Goal: Task Accomplishment & Management: Manage account settings

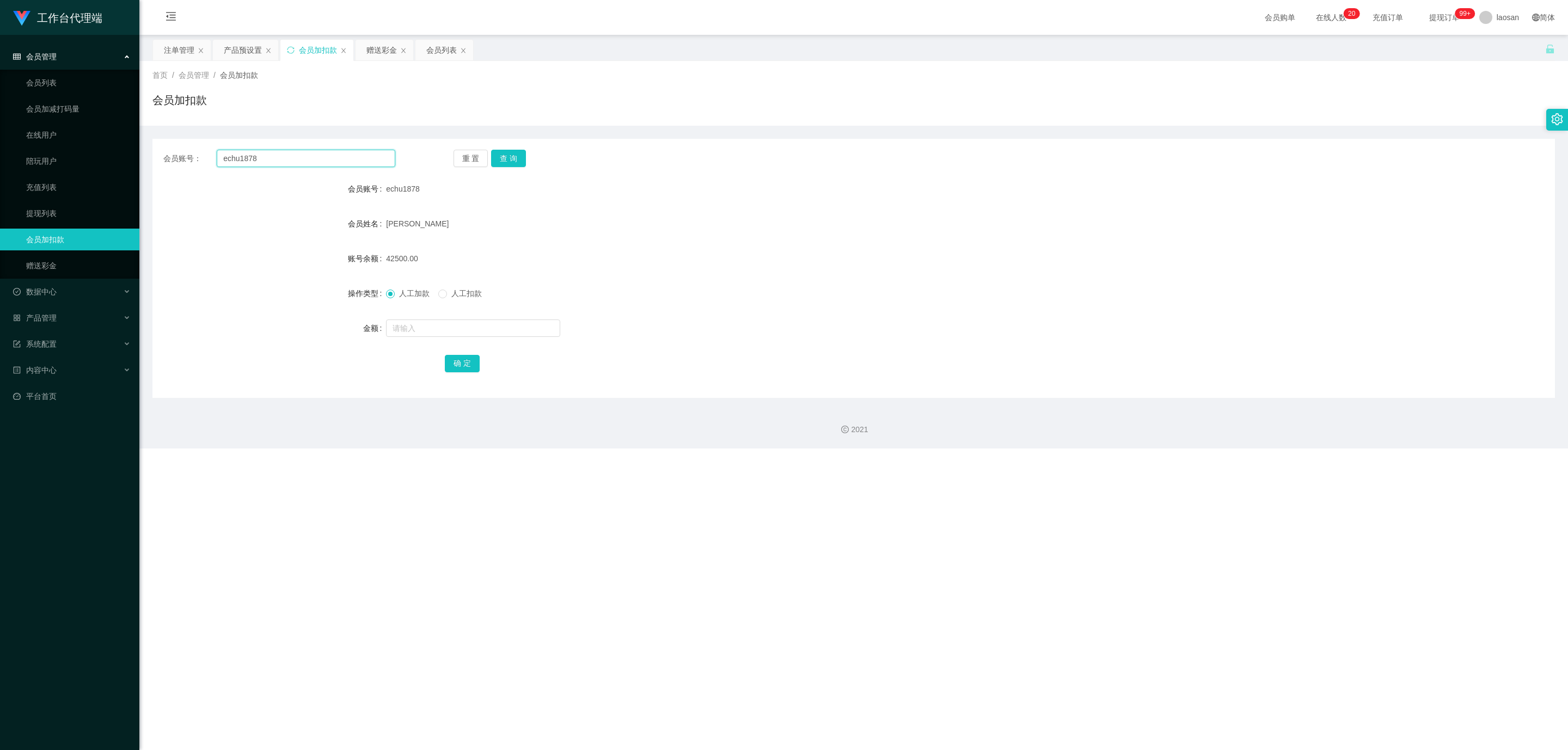
drag, startPoint x: 276, startPoint y: 159, endPoint x: 224, endPoint y: 156, distance: 52.1
click at [224, 156] on input "echu1878" at bounding box center [306, 158] width 179 height 17
drag, startPoint x: 273, startPoint y: 214, endPoint x: 293, endPoint y: 222, distance: 21.5
click at [273, 214] on div "会员姓名" at bounding box center [269, 224] width 234 height 21
click at [399, 235] on form "会员账号 echu1878 会员姓名 [PERSON_NAME] 账号余额 42500.00 操作类型 人工加款 人工扣款 金额 确 定" at bounding box center [853, 276] width 1402 height 196
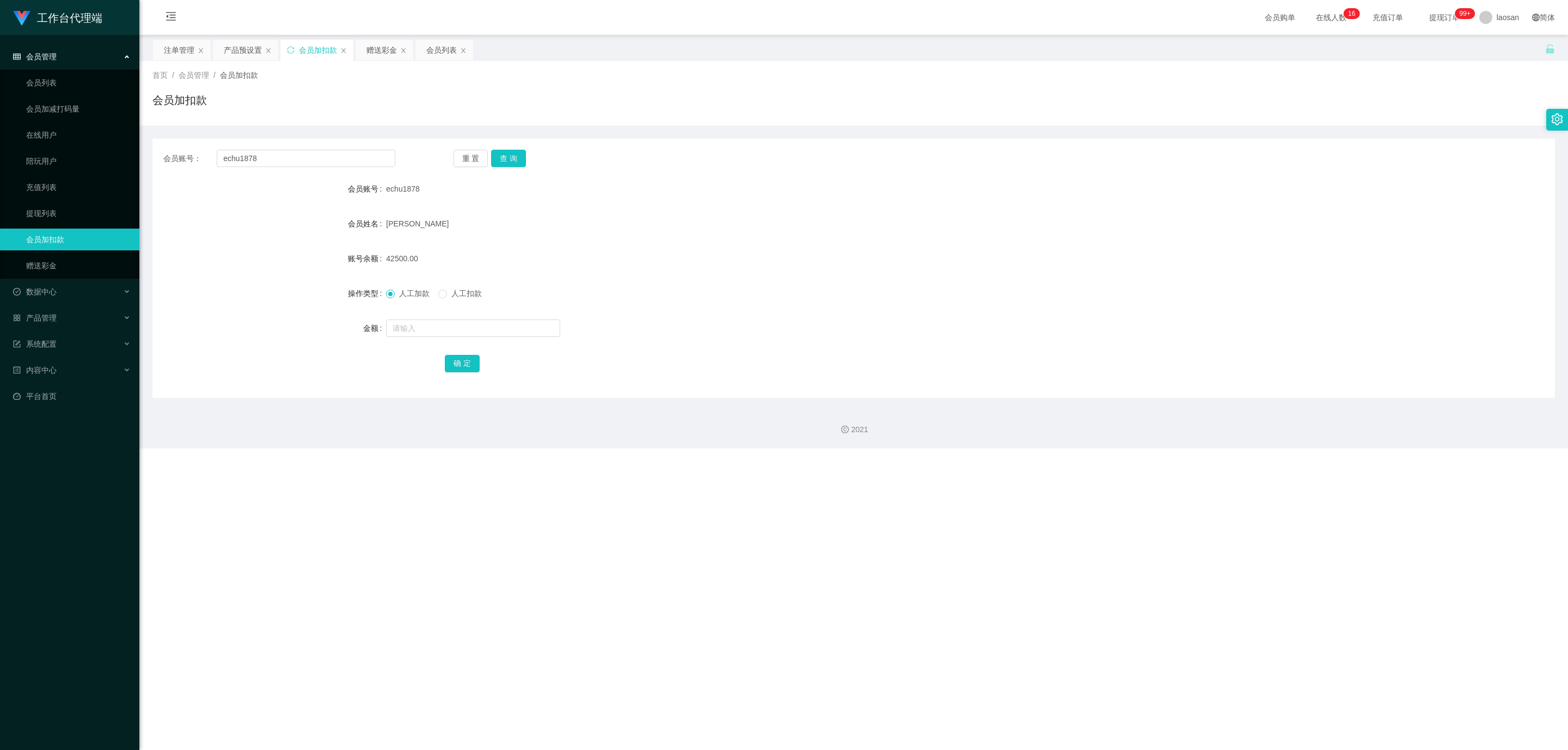
click at [396, 219] on span "[PERSON_NAME]" at bounding box center [417, 224] width 63 height 9
click at [418, 221] on div "[PERSON_NAME]" at bounding box center [795, 224] width 818 height 21
drag, startPoint x: 412, startPoint y: 221, endPoint x: 383, endPoint y: 222, distance: 29.0
click at [383, 222] on div "会员姓名 [PERSON_NAME]" at bounding box center [853, 224] width 1402 height 21
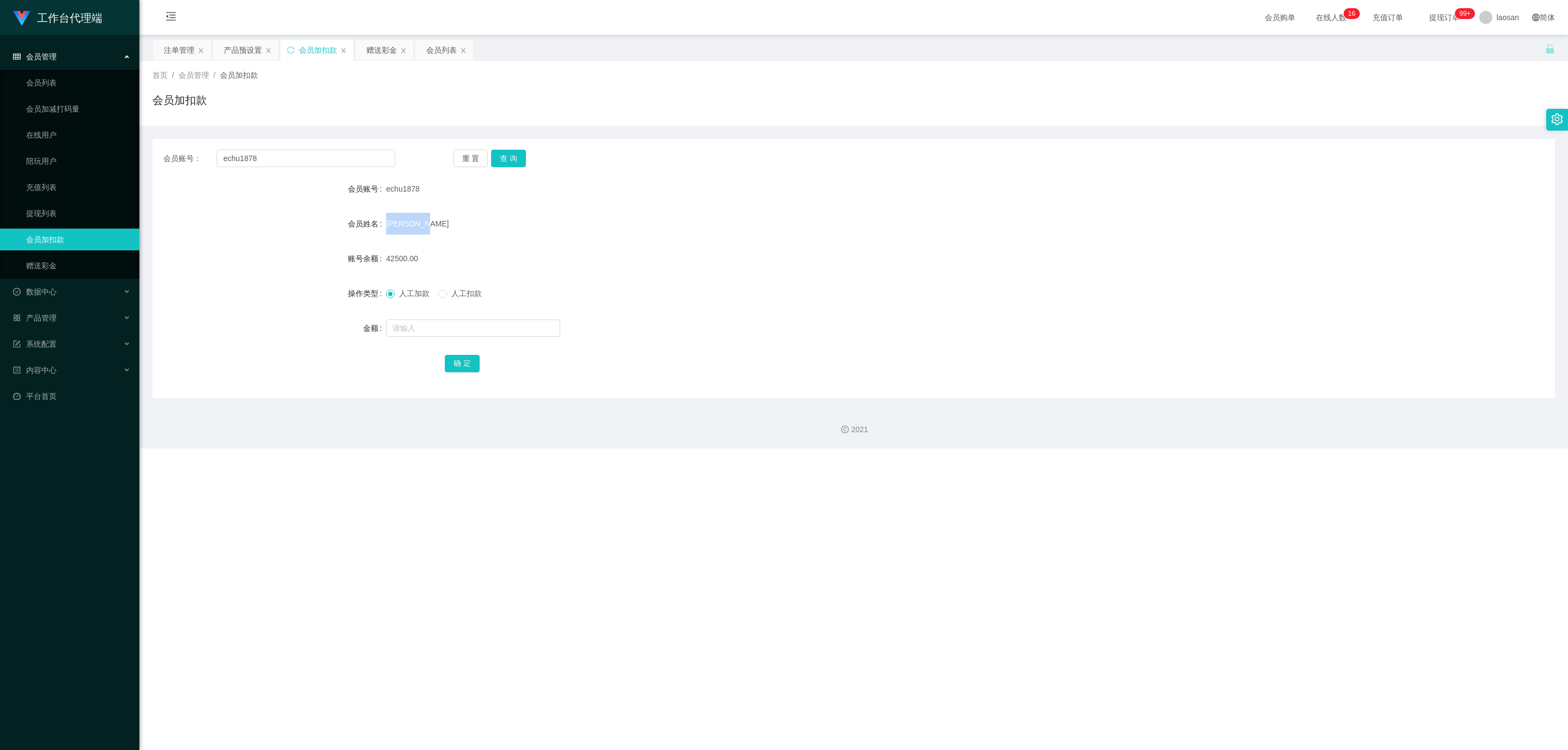
copy div "会员姓名 [PERSON_NAME]"
click at [380, 479] on div "工作台代理端 会员管理 会员列表 会员加减打码量 在线用户 陪玩用户 充值列表 提现列表 会员加扣款 赠送彩金 数据中心 员工统计 团队统计 产品管理 注单管…" at bounding box center [784, 375] width 1568 height 750
drag, startPoint x: 277, startPoint y: 164, endPoint x: 146, endPoint y: 151, distance: 131.6
click at [146, 151] on main "关闭左侧 关闭右侧 关闭其它 刷新页面 注单管理 产品预设置 会员加扣款 赠送彩金 会员列表 首页 / 会员管理 / 会员加扣款 / 会员加扣款 会员账号： …" at bounding box center [853, 216] width 1429 height 363
click at [387, 44] on div "赠送彩金" at bounding box center [382, 50] width 31 height 21
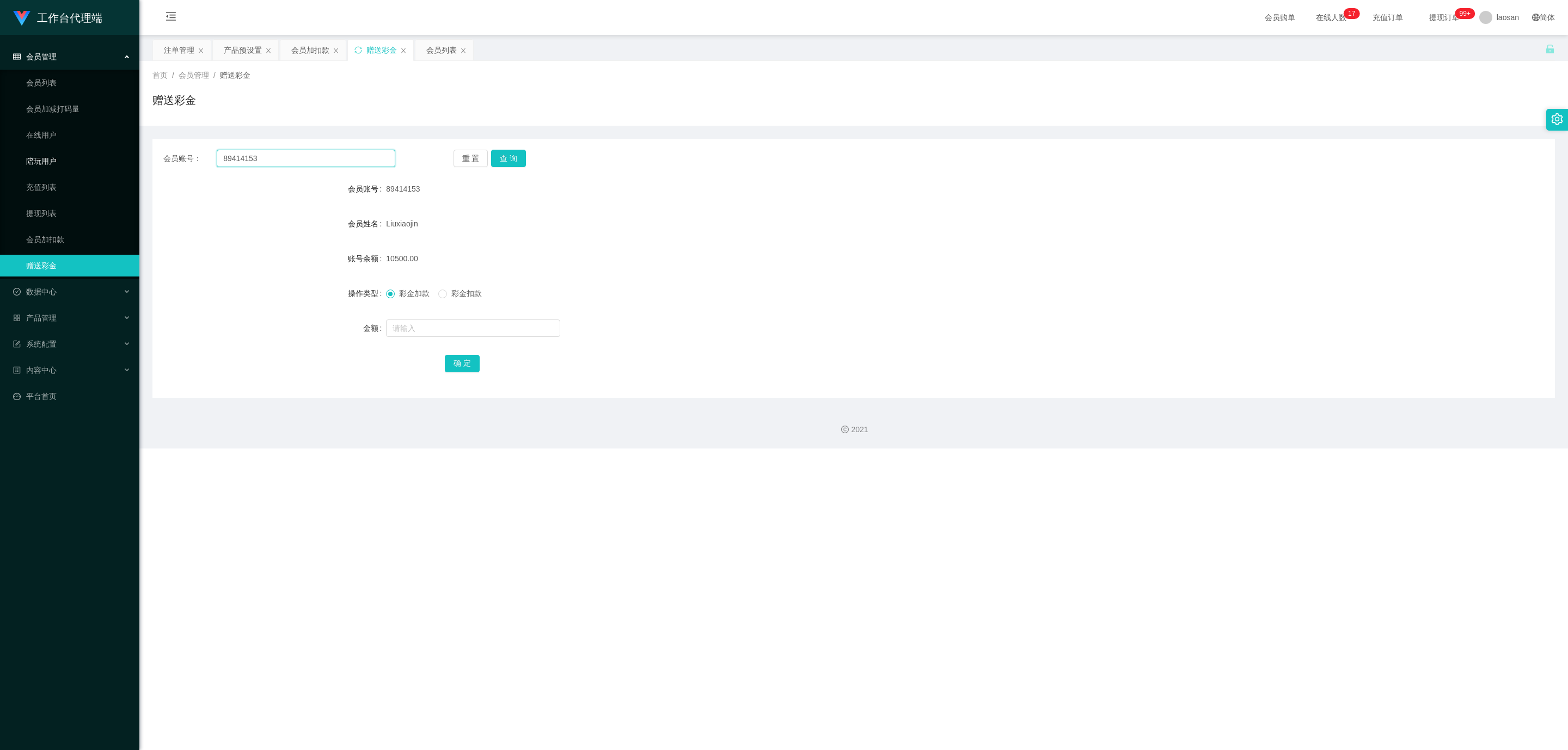
drag, startPoint x: 267, startPoint y: 156, endPoint x: 128, endPoint y: 154, distance: 139.0
click at [129, 154] on section "工作台代理端 会员管理 会员列表 会员加减打码量 在线用户 陪玩用户 充值列表 提现列表 会员加扣款 赠送彩金 数据中心 员工统计 团队统计 产品管理 注单管…" at bounding box center [784, 224] width 1568 height 449
paste input "echu1878"
type input "echu1878"
click at [405, 326] on input "text" at bounding box center [473, 328] width 174 height 17
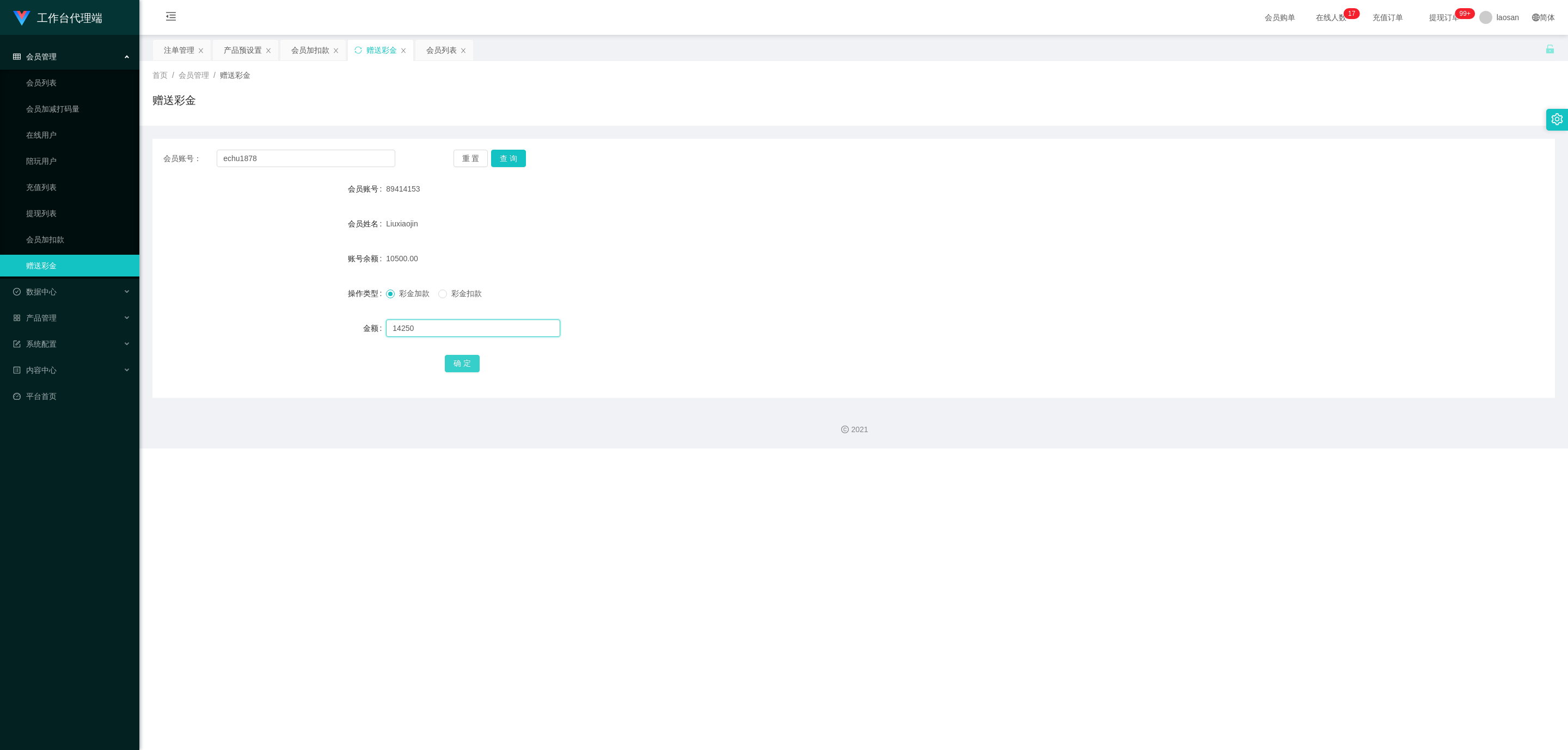
type input "14250"
click at [465, 367] on button "确 定" at bounding box center [462, 364] width 35 height 17
click at [307, 49] on div "会员加扣款" at bounding box center [310, 50] width 38 height 21
click at [414, 329] on input "text" at bounding box center [473, 328] width 174 height 17
type input "10000"
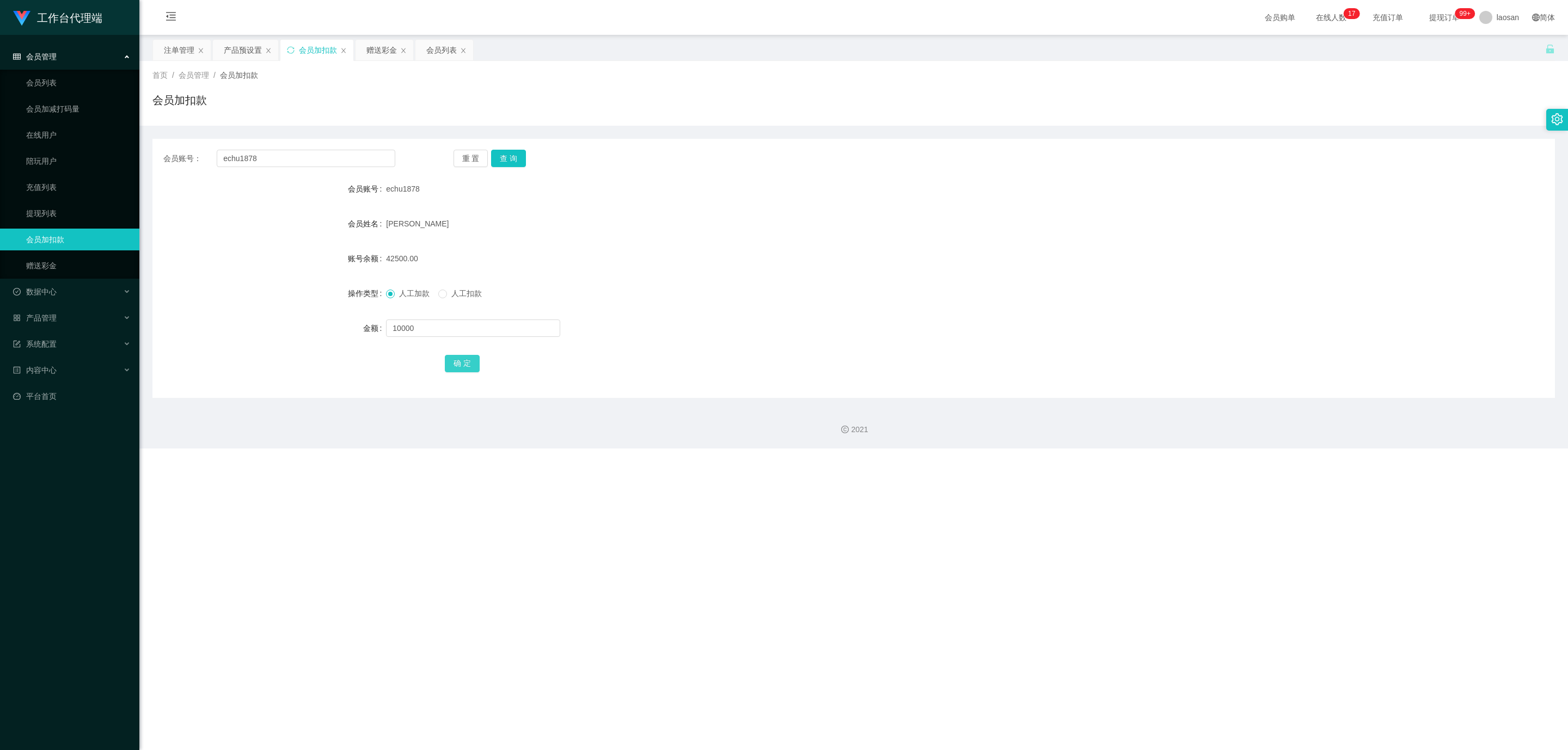
click at [455, 355] on button "确 定" at bounding box center [462, 364] width 35 height 17
click at [518, 167] on div "会员账号： echu1878 重 置 查 询 会员账号 echu1878 会员姓名 [PERSON_NAME] 账号余额 52500.00 操作类型 人工加款…" at bounding box center [853, 268] width 1402 height 259
click at [518, 156] on button "查 询" at bounding box center [508, 158] width 35 height 17
click at [686, 223] on div "[PERSON_NAME]" at bounding box center [795, 224] width 818 height 21
click at [622, 236] on form "会员账号 echu1878 会员姓名 [PERSON_NAME] 账号余额 52500.00 操作类型 人工加款 人工扣款 金额 确 定" at bounding box center [853, 276] width 1402 height 196
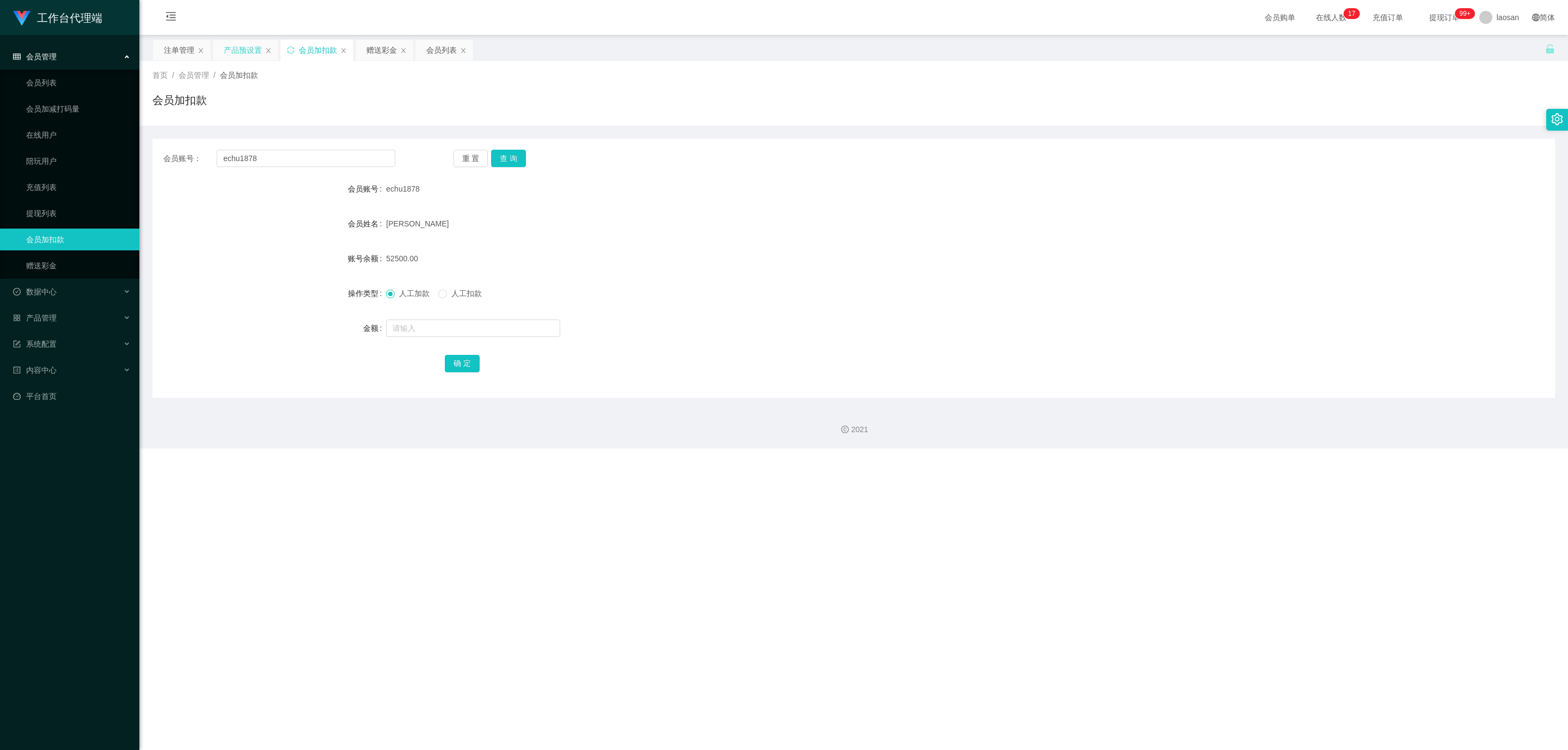
click at [241, 49] on div "产品预设置" at bounding box center [242, 50] width 38 height 21
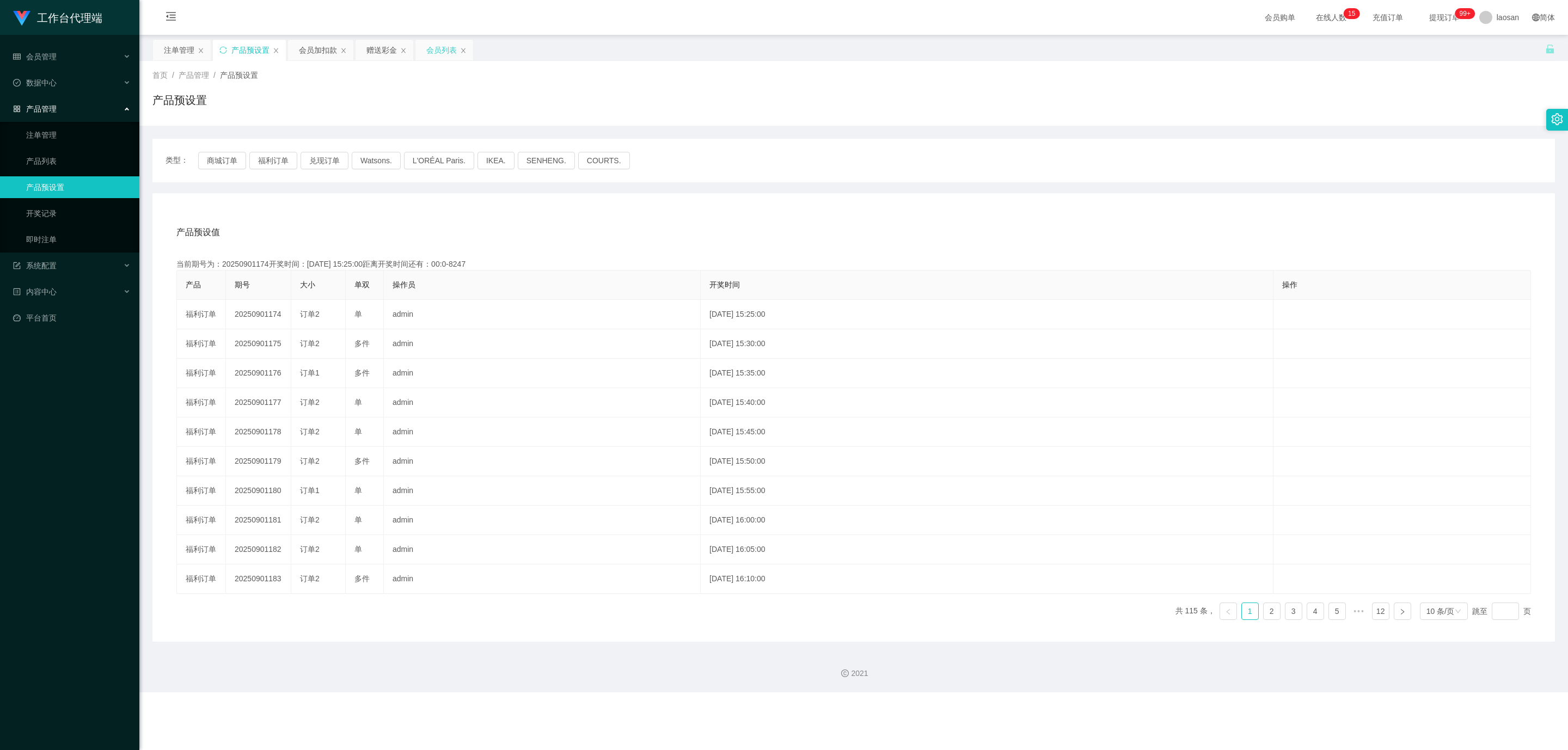
click at [445, 48] on div "会员列表" at bounding box center [441, 50] width 31 height 21
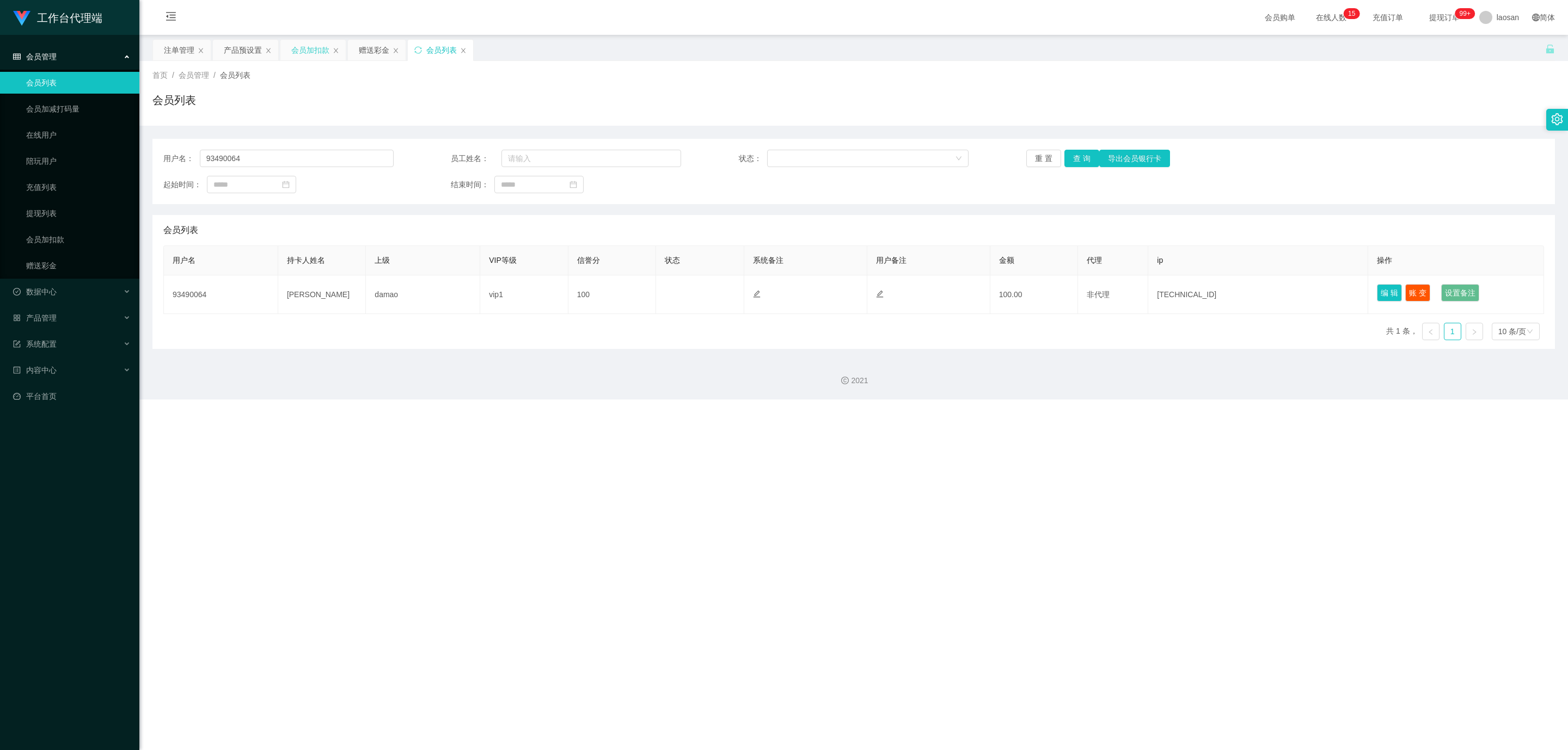
click at [312, 51] on div "会员加扣款" at bounding box center [310, 50] width 38 height 21
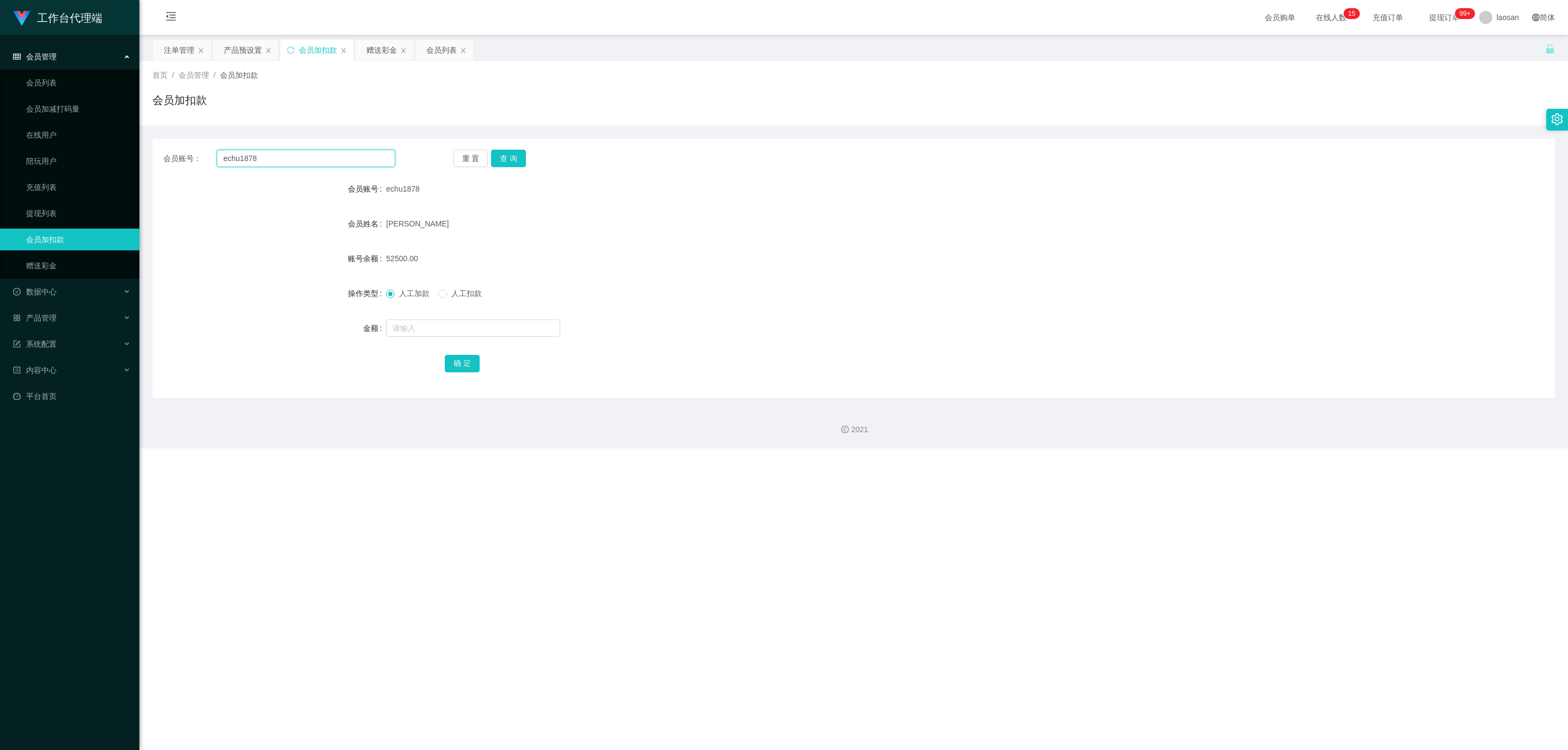
drag, startPoint x: 265, startPoint y: 154, endPoint x: 177, endPoint y: 160, distance: 88.2
click at [178, 160] on div "会员账号： echu1878" at bounding box center [279, 158] width 232 height 17
click at [437, 46] on div "会员列表" at bounding box center [441, 50] width 31 height 21
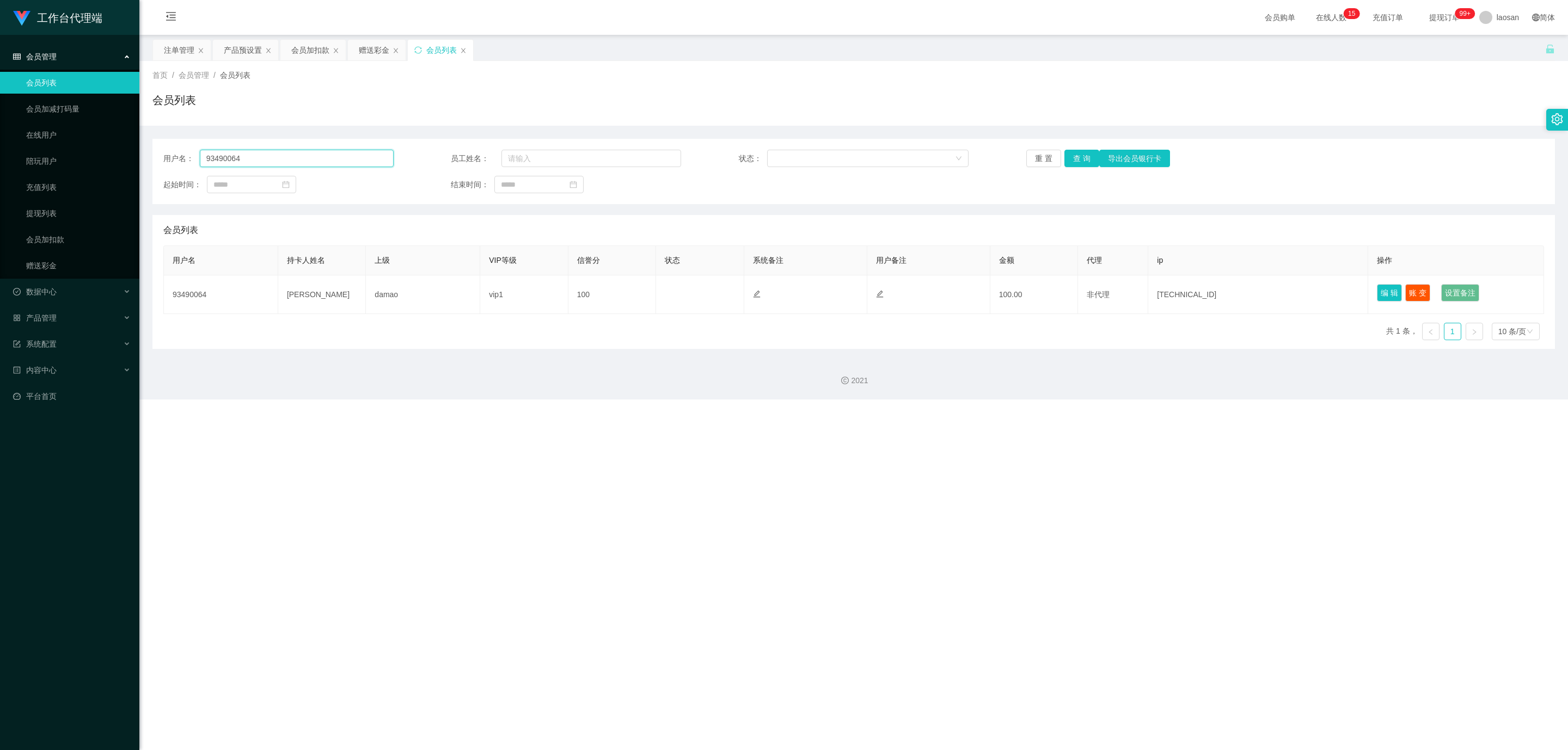
drag, startPoint x: 287, startPoint y: 164, endPoint x: 169, endPoint y: 161, distance: 118.0
click at [169, 161] on div "用户名： 93490064" at bounding box center [279, 158] width 230 height 17
paste input "echu1878"
type input "echu1878"
click at [1067, 154] on button "查 询" at bounding box center [1081, 158] width 35 height 17
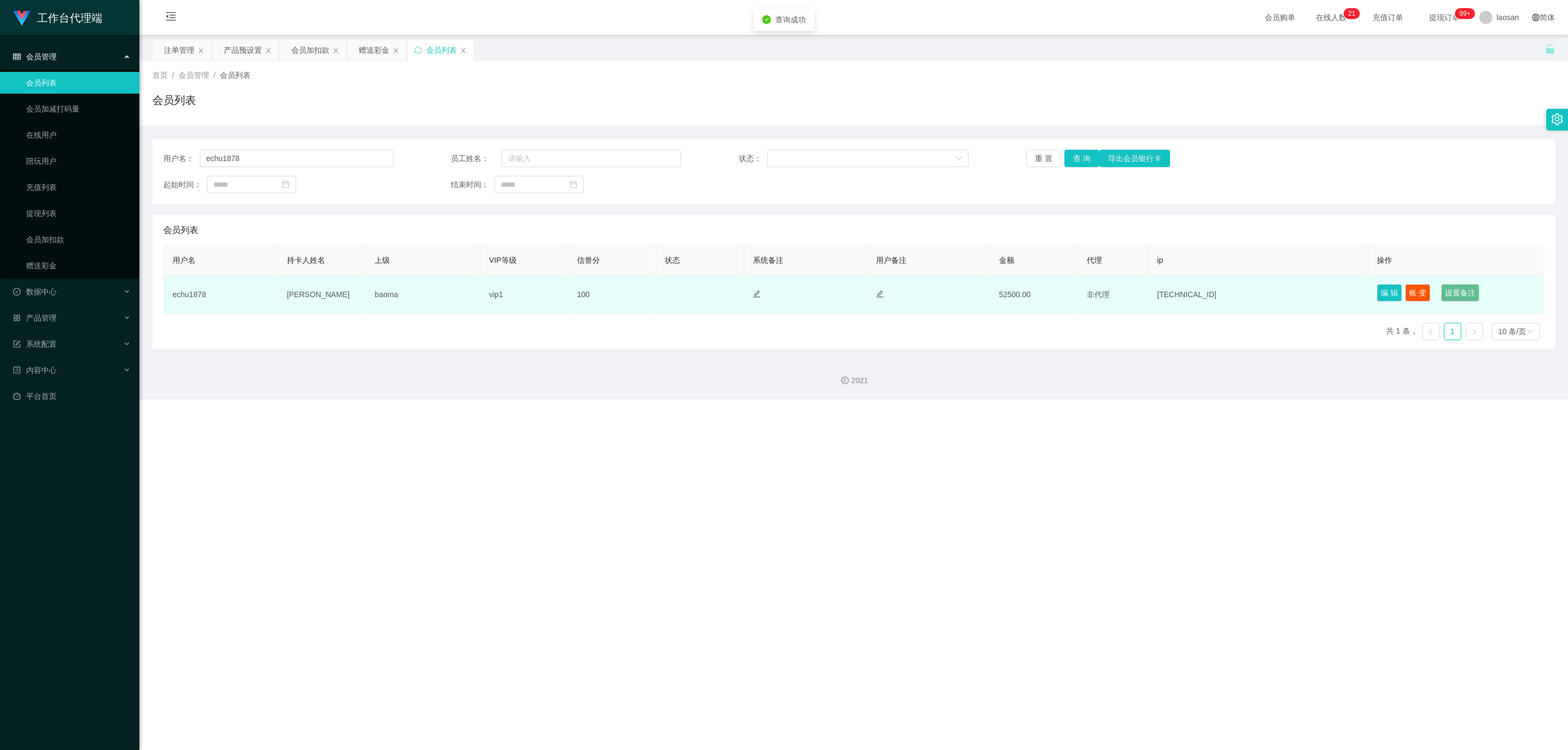
click at [1424, 291] on td "编 辑 账 变 设置备注" at bounding box center [1456, 294] width 176 height 39
click at [1418, 292] on button "账 变" at bounding box center [1417, 293] width 25 height 17
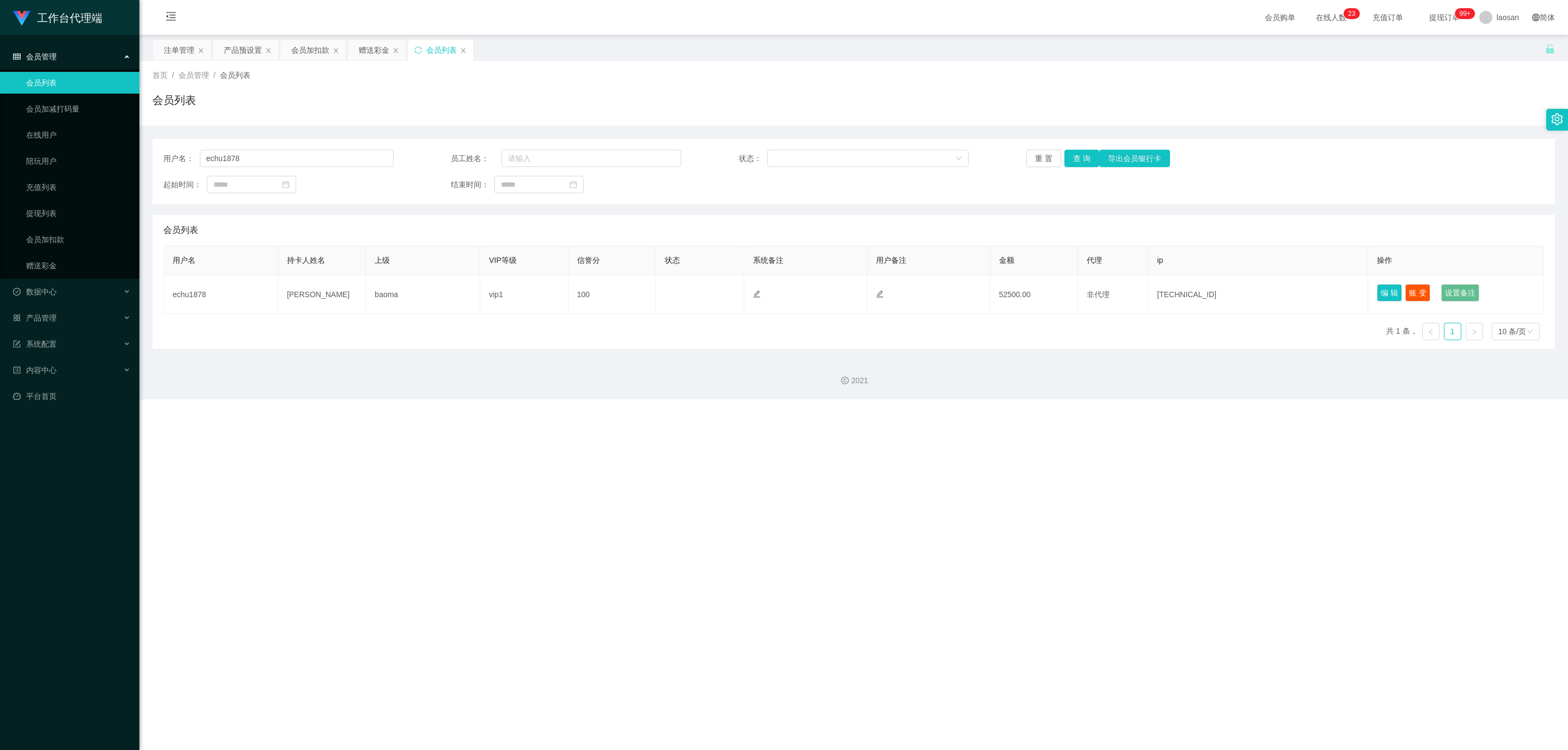
click at [580, 441] on div "工作台代理端 会员管理 会员列表 会员加减打码量 在线用户 陪玩用户 充值列表 提现列表 会员加扣款 赠送彩金 数据中心 员工统计 团队统计 产品管理 注单管…" at bounding box center [784, 375] width 1568 height 750
click at [372, 49] on div "赠送彩金" at bounding box center [374, 50] width 31 height 21
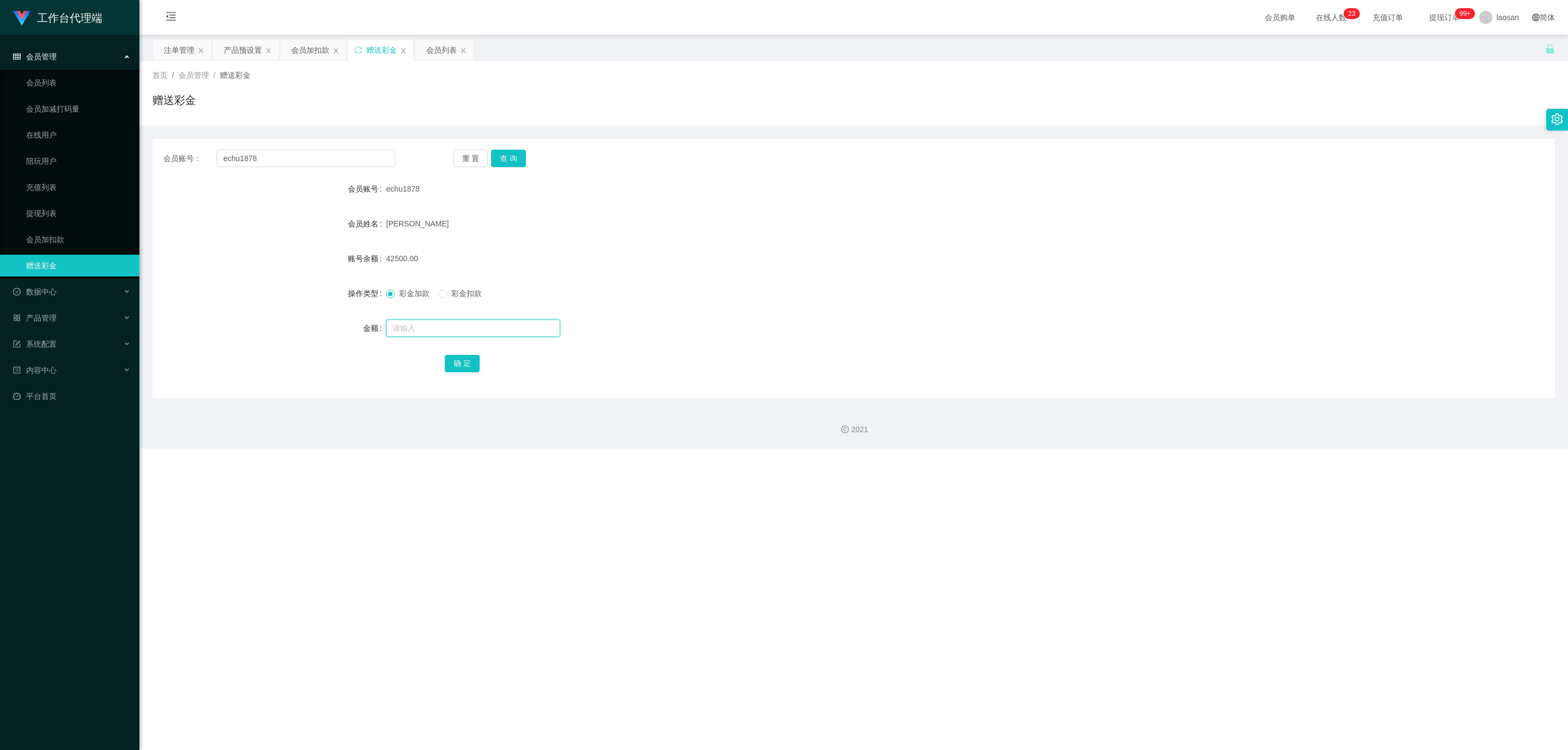
click at [405, 328] on input "text" at bounding box center [473, 328] width 174 height 17
type input "14250"
click at [463, 366] on button "确 定" at bounding box center [462, 364] width 35 height 17
click at [508, 152] on button "查 询" at bounding box center [508, 158] width 35 height 17
click at [573, 229] on div "[PERSON_NAME]" at bounding box center [795, 224] width 818 height 21
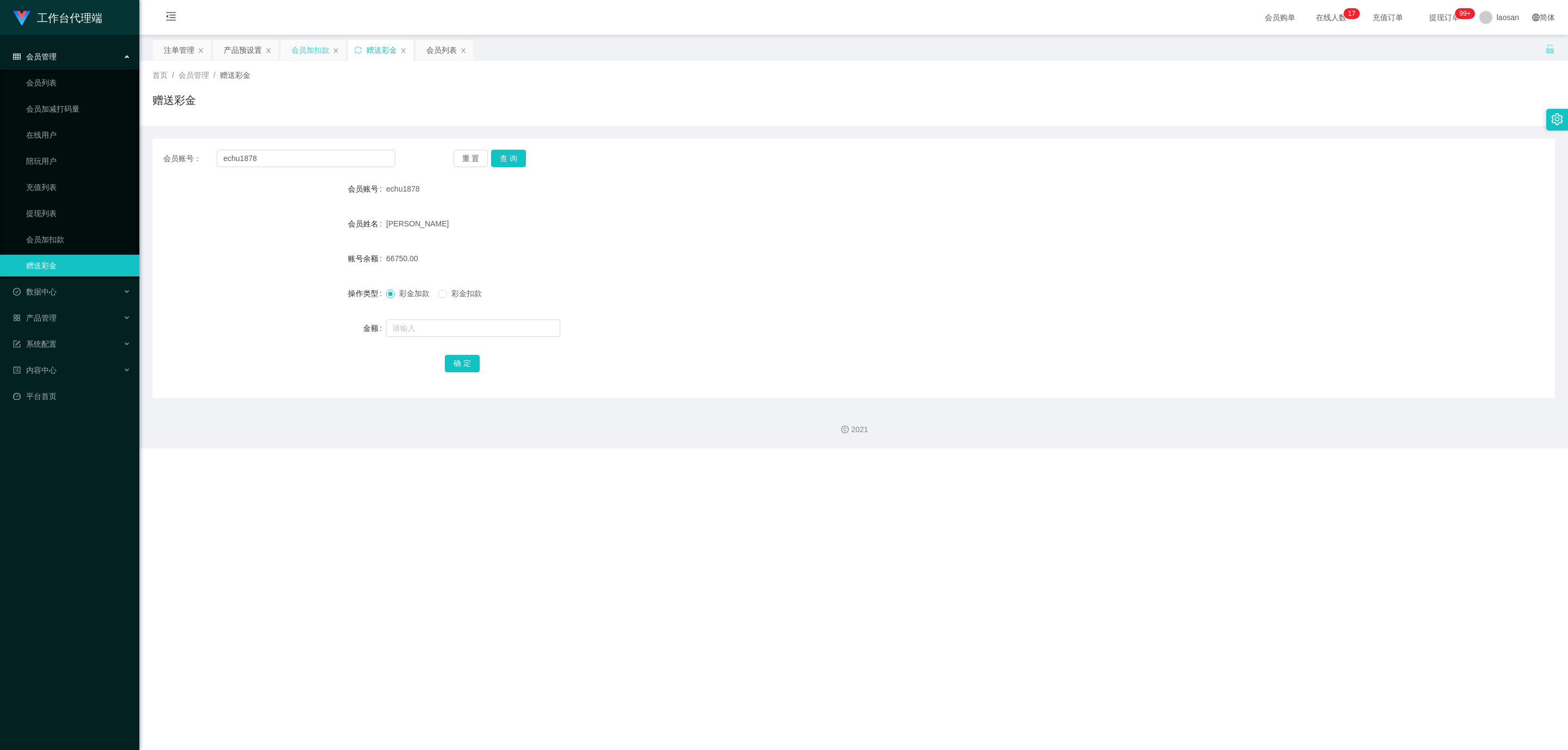
click at [306, 51] on div "会员加扣款" at bounding box center [310, 50] width 38 height 21
click at [506, 159] on button "查 询" at bounding box center [508, 158] width 35 height 17
click at [422, 330] on input "text" at bounding box center [473, 328] width 174 height 17
type input "10000"
click at [453, 364] on button "确 定" at bounding box center [462, 364] width 35 height 17
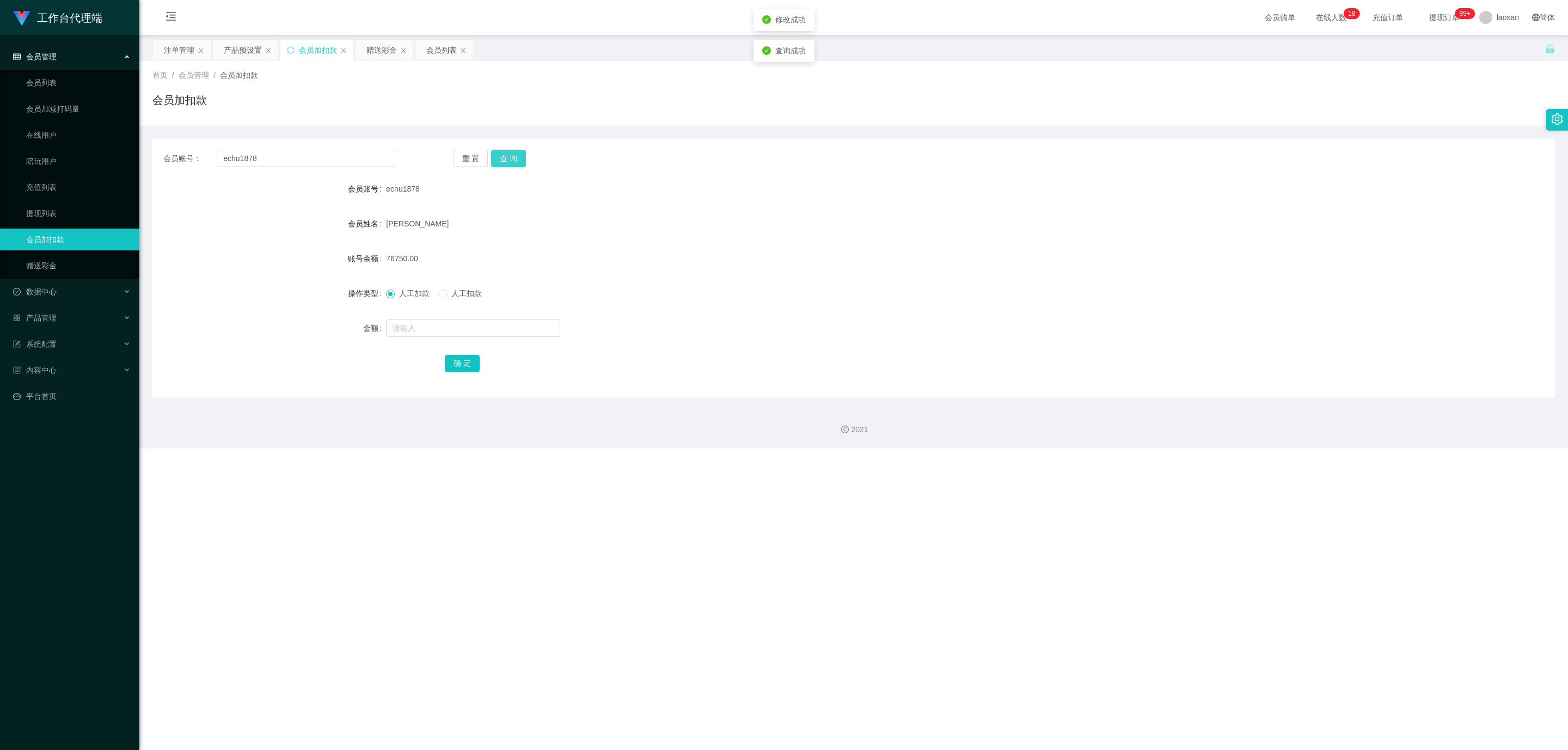
click at [502, 154] on button "查 询" at bounding box center [508, 158] width 35 height 17
click at [440, 46] on div "会员列表" at bounding box center [441, 50] width 31 height 21
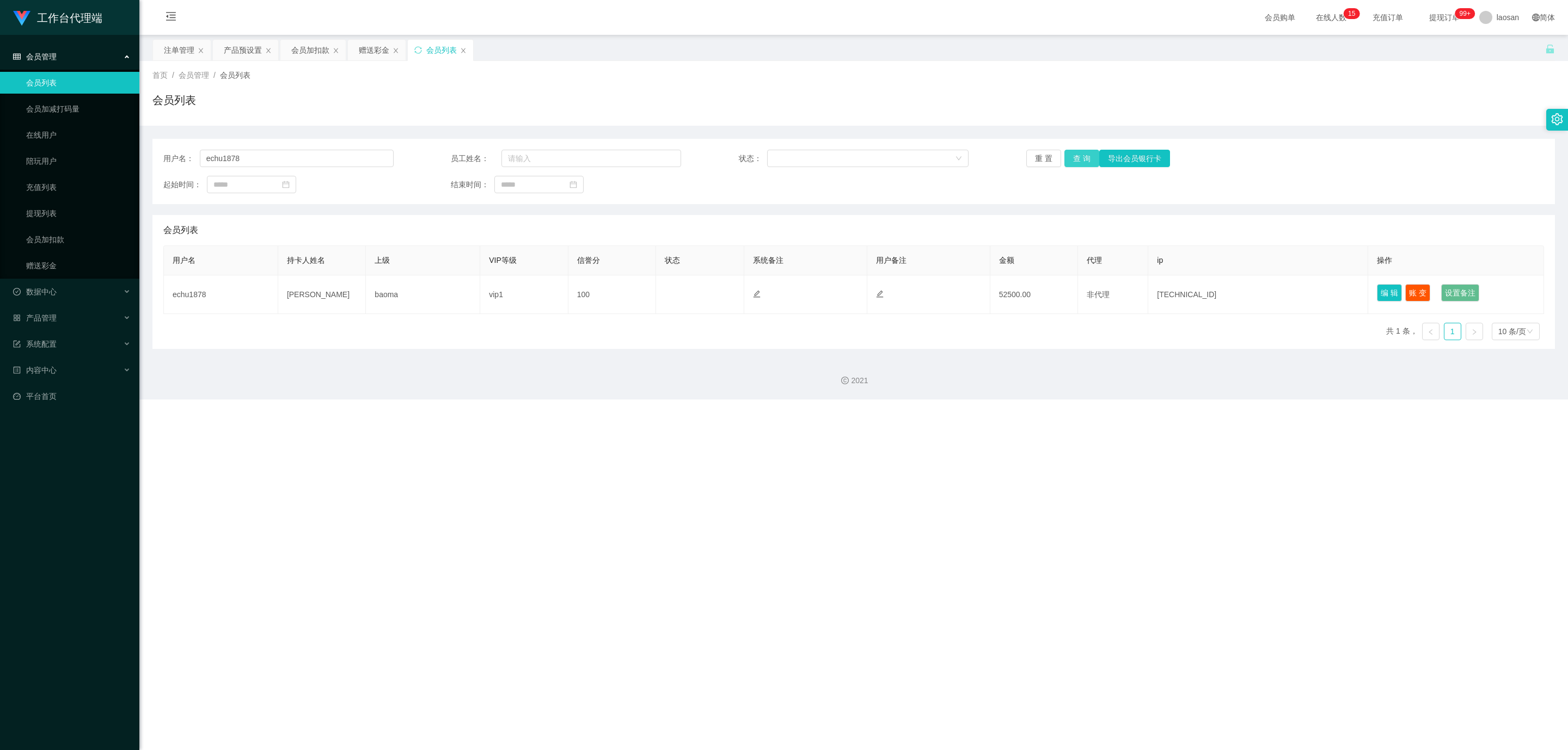
click at [1085, 160] on button "查 询" at bounding box center [1081, 158] width 35 height 17
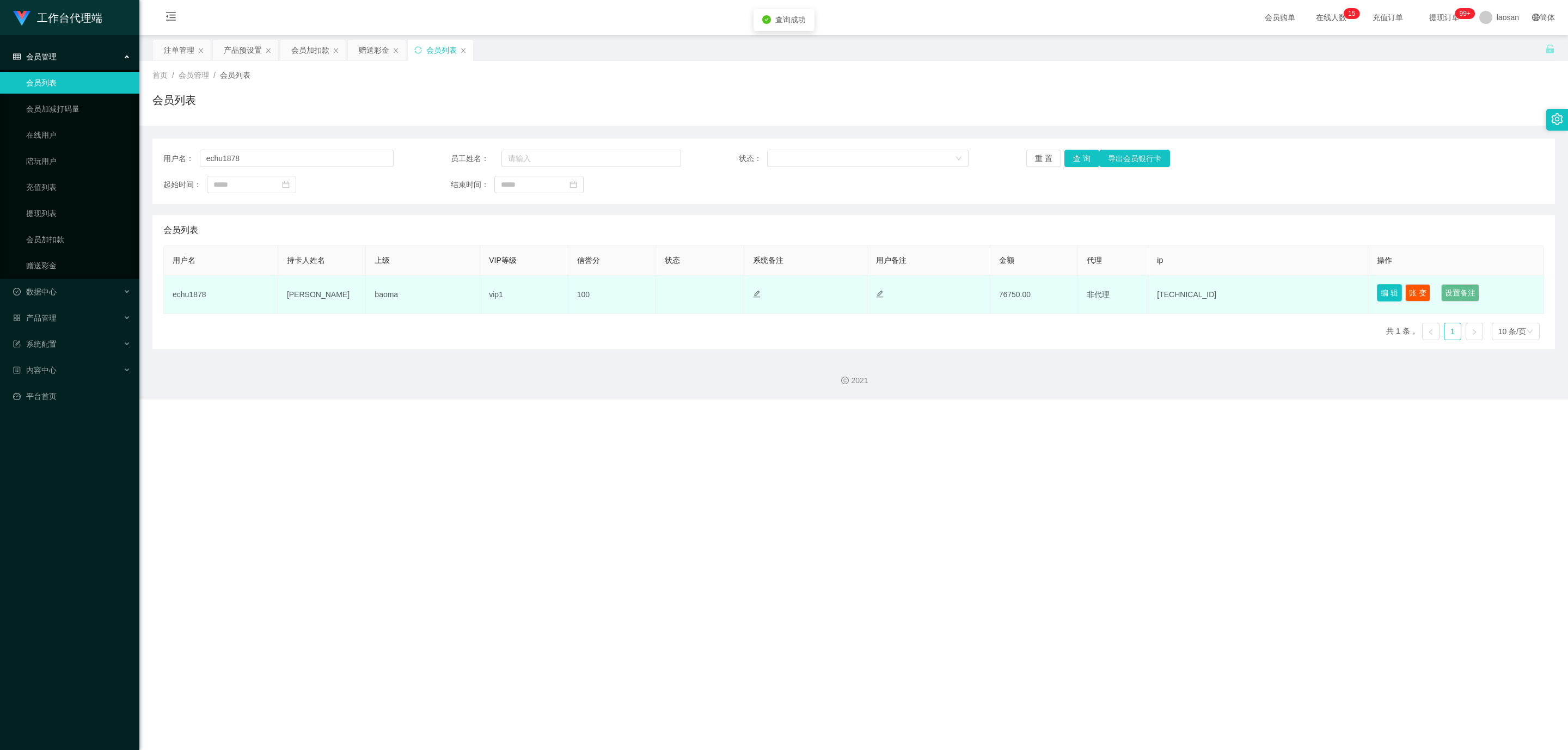
click at [1377, 289] on button "编 辑" at bounding box center [1389, 293] width 25 height 17
type input "echu1878"
type input "[PERSON_NAME]"
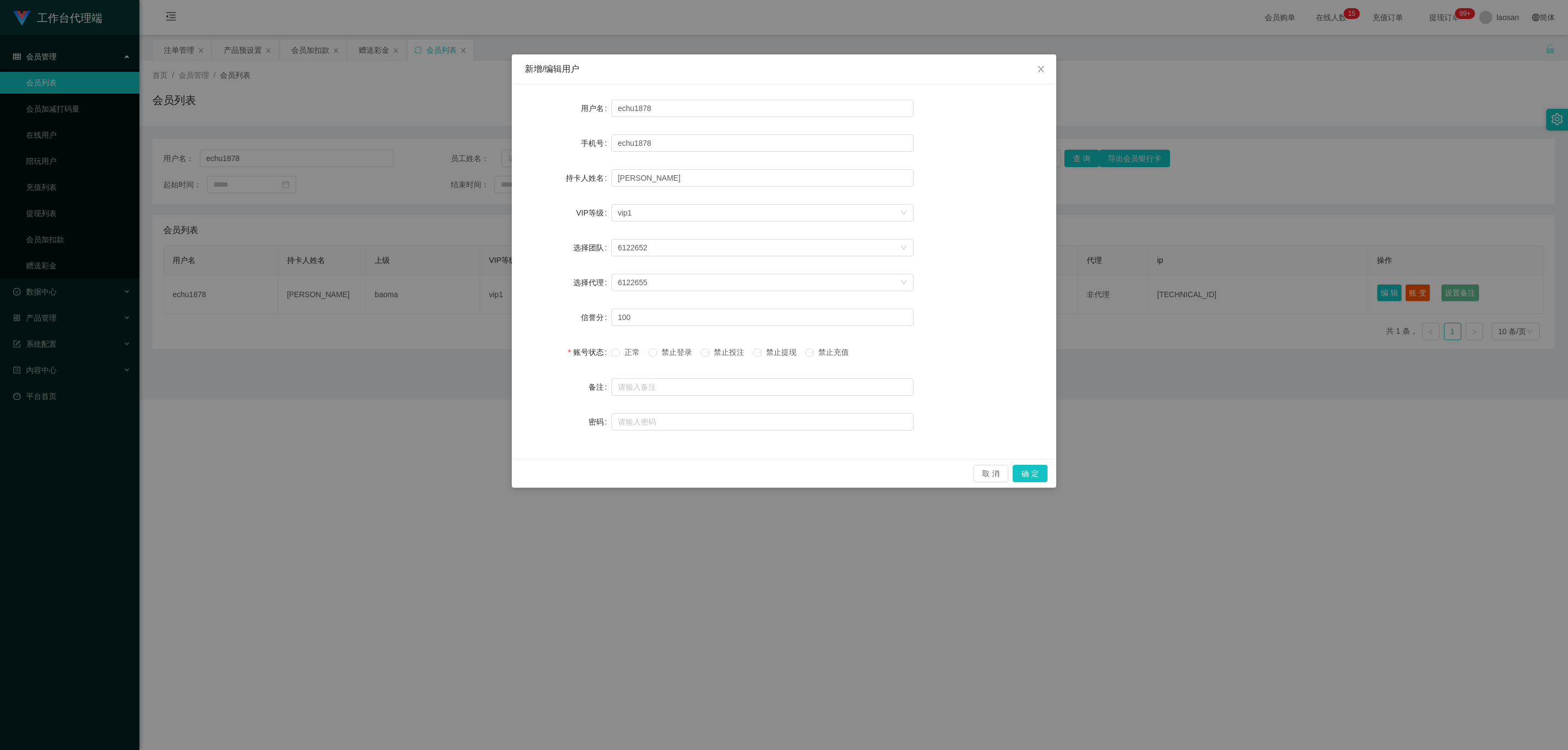
click at [1204, 384] on div "新增/编辑用户 用户名 echu1878 手机号 echu1878 持卡人姓名 [PERSON_NAME] VIP等级 选择VIP等级 vip1 选择团队 6…" at bounding box center [784, 375] width 1568 height 750
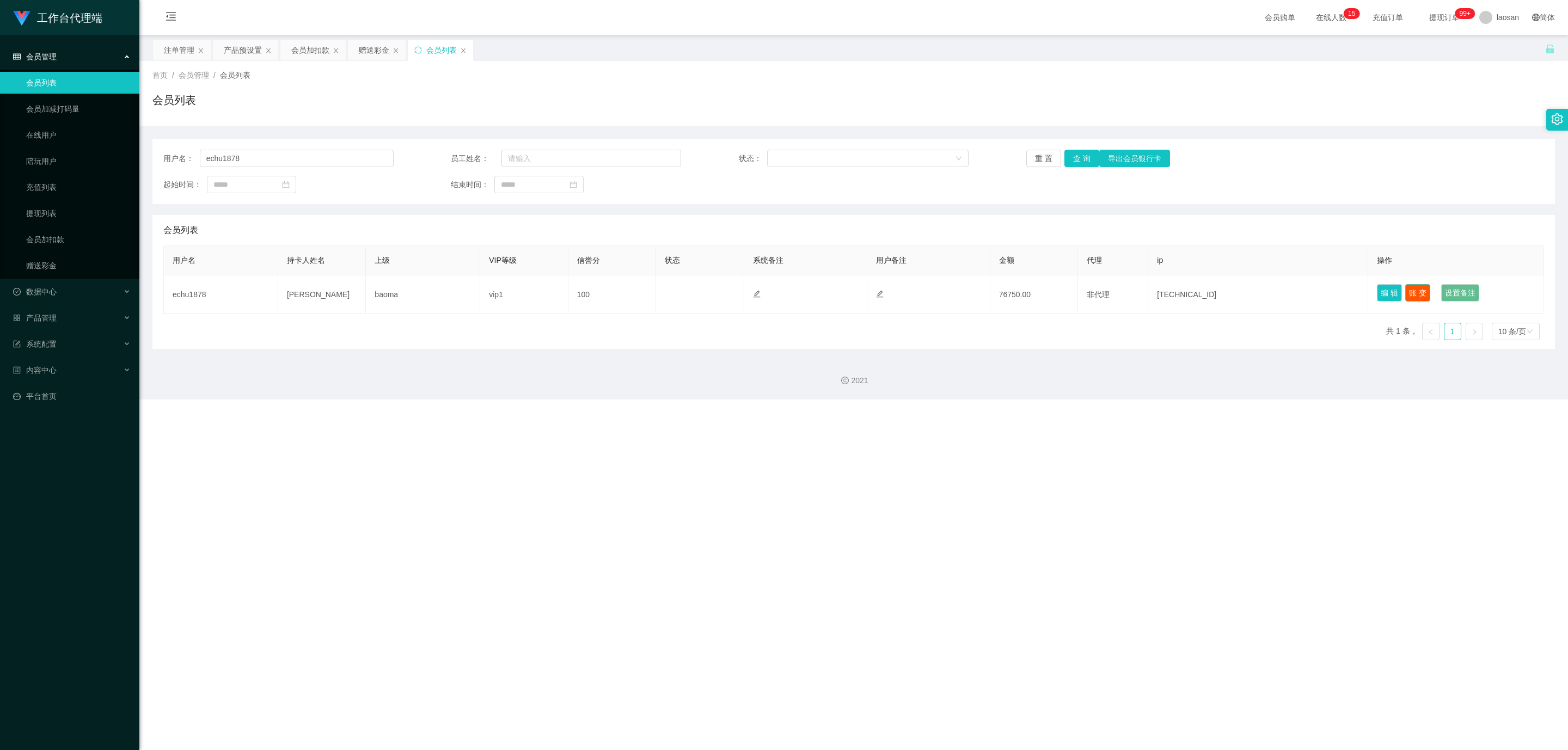
click at [1411, 293] on button "账 变" at bounding box center [1417, 293] width 25 height 17
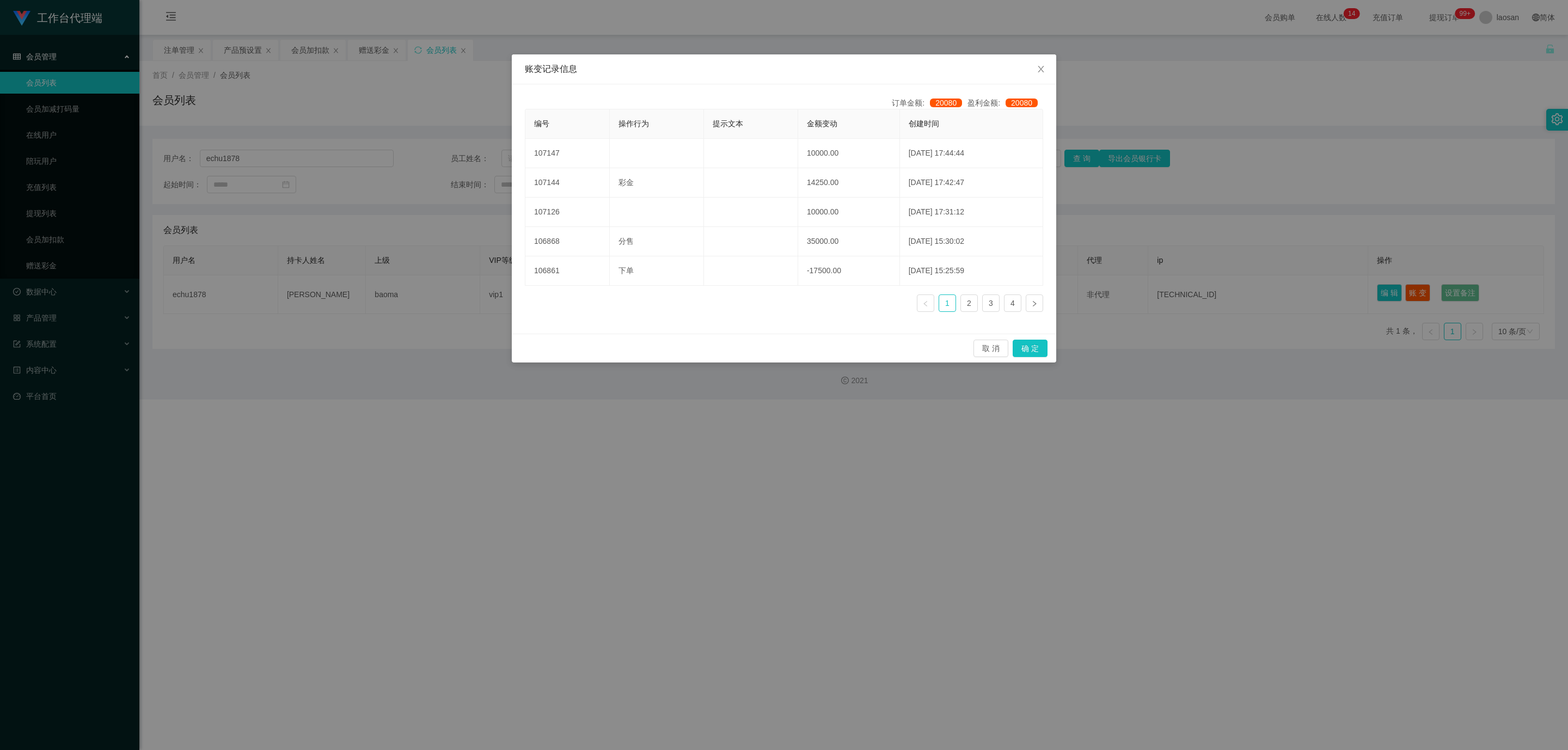
click at [934, 490] on div "账变记录信息 订单金额: 20080 盈利金额: 20080 编号 操作行为 提示文本 金额变动 创建时间 107147 10000.00 [DATE] 17…" at bounding box center [784, 375] width 1568 height 750
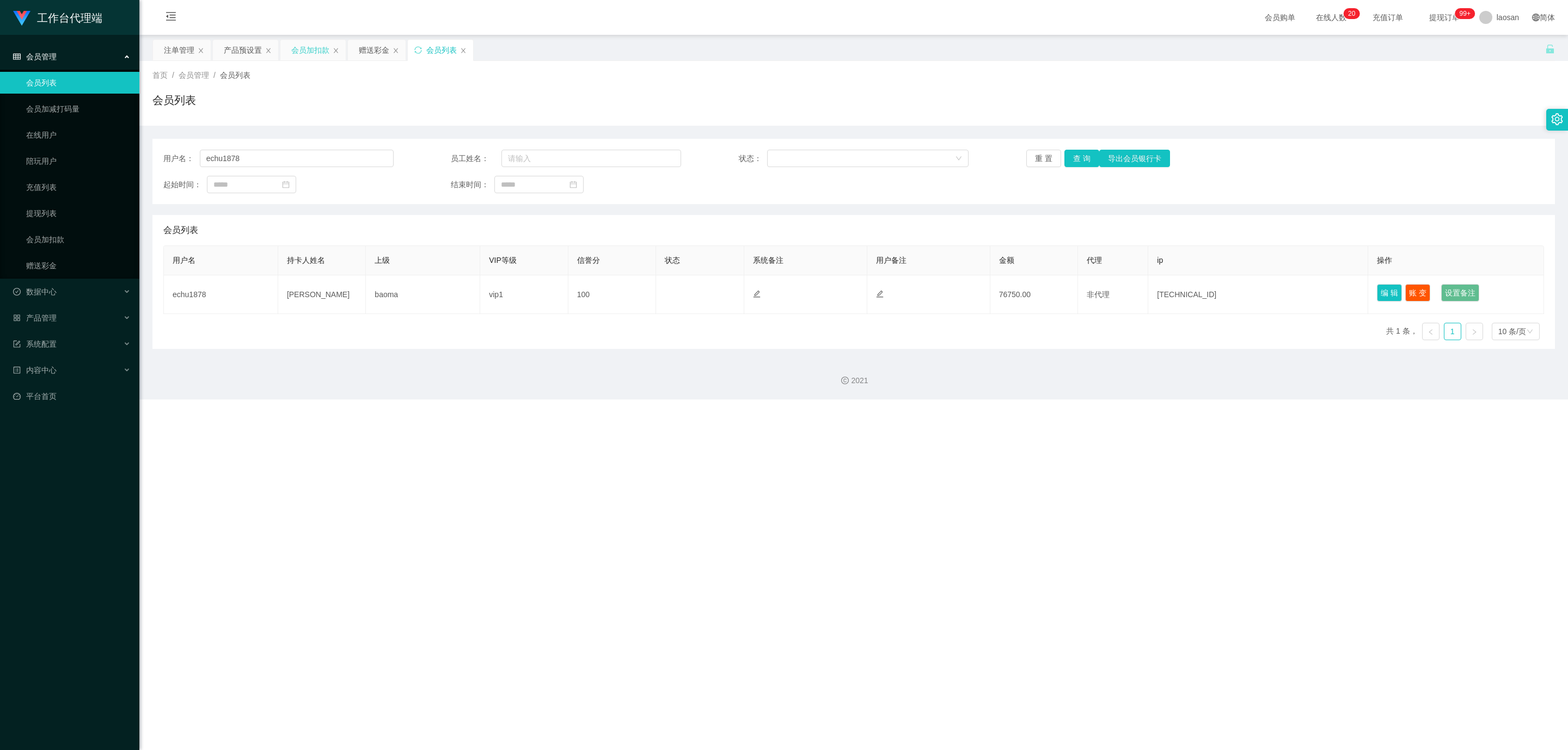
click at [309, 49] on div "会员加扣款" at bounding box center [310, 50] width 38 height 21
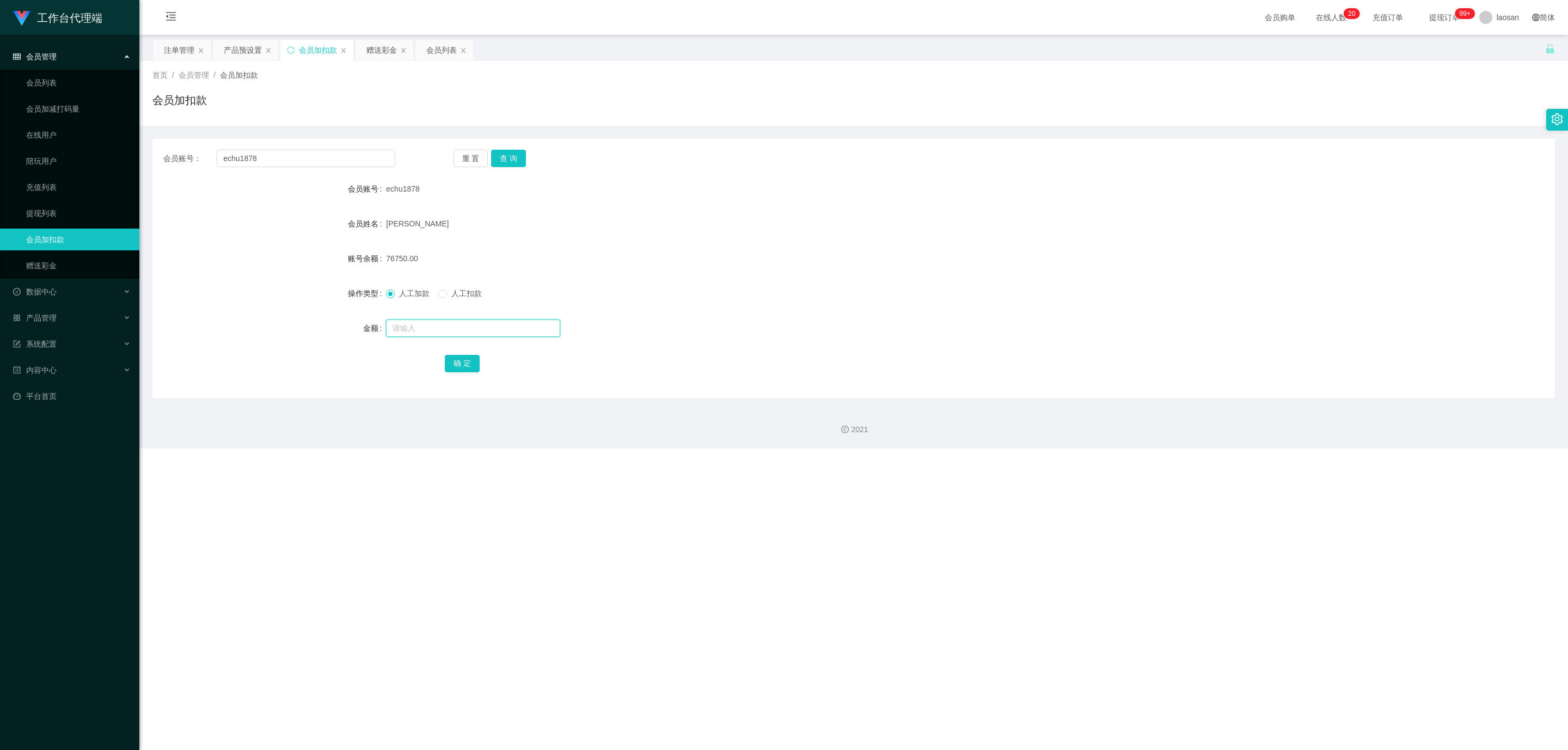
click at [401, 327] on input "text" at bounding box center [473, 328] width 174 height 17
type input "7500"
click at [462, 366] on button "确 定" at bounding box center [462, 364] width 35 height 17
click at [505, 151] on button "查 询" at bounding box center [508, 158] width 35 height 17
